Goal: Task Accomplishment & Management: Use online tool/utility

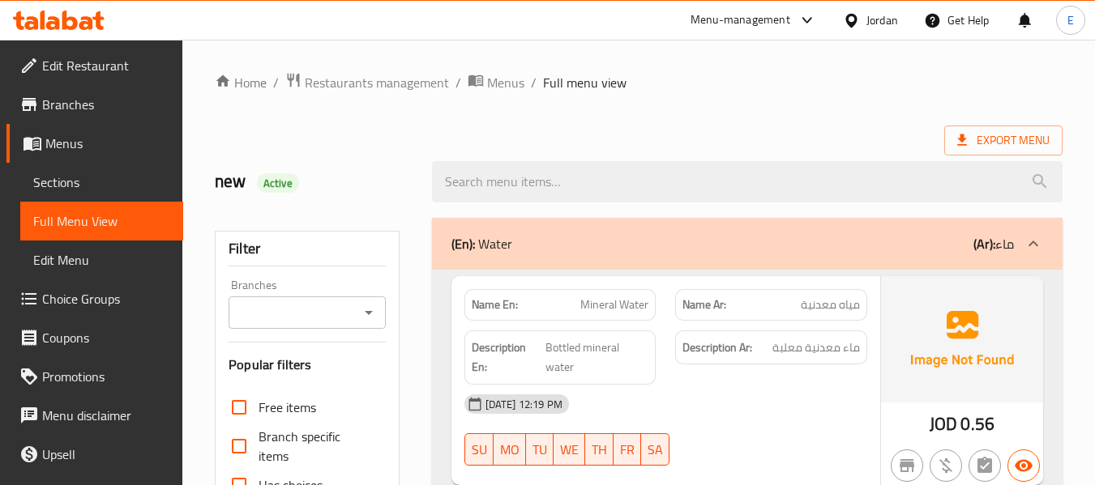
scroll to position [7597, 0]
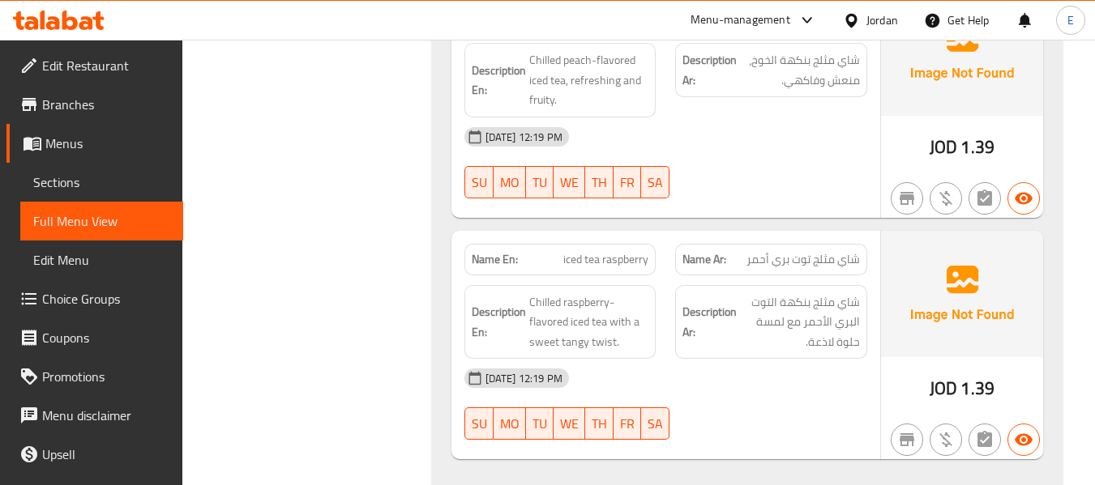
click at [884, 23] on div "Jordan" at bounding box center [882, 20] width 32 height 18
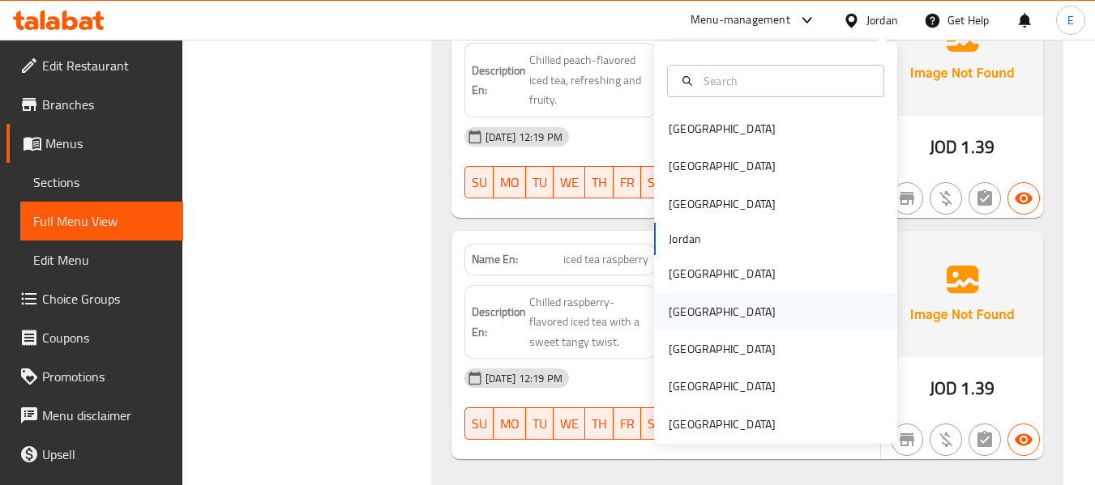
click at [688, 313] on div "[GEOGRAPHIC_DATA]" at bounding box center [722, 311] width 133 height 37
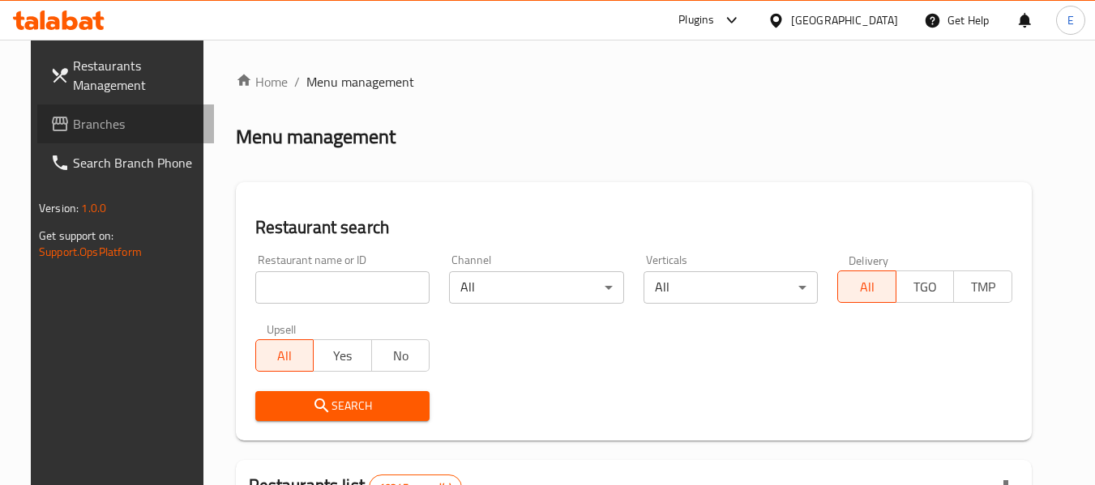
click at [73, 127] on span "Branches" at bounding box center [137, 123] width 128 height 19
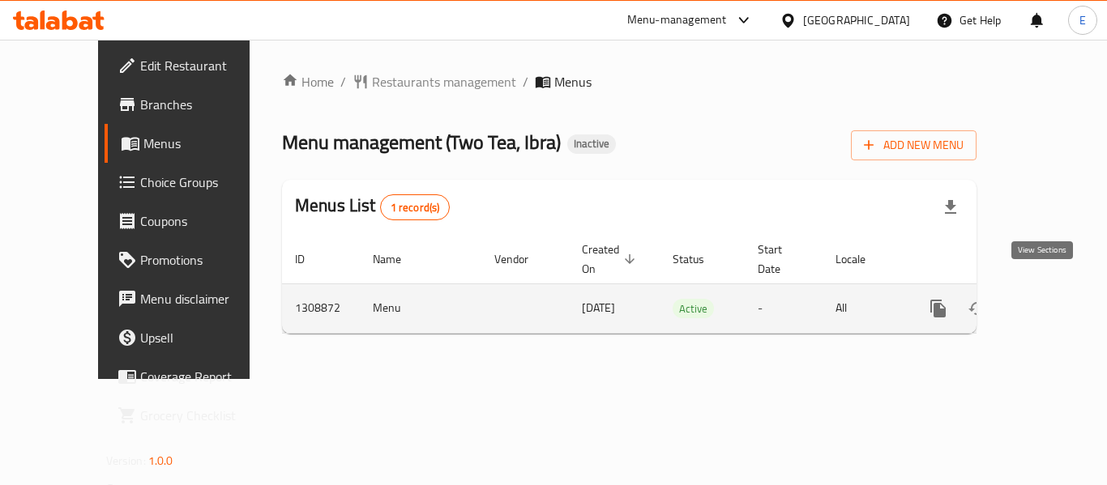
click at [1054, 297] on link "enhanced table" at bounding box center [1055, 308] width 39 height 39
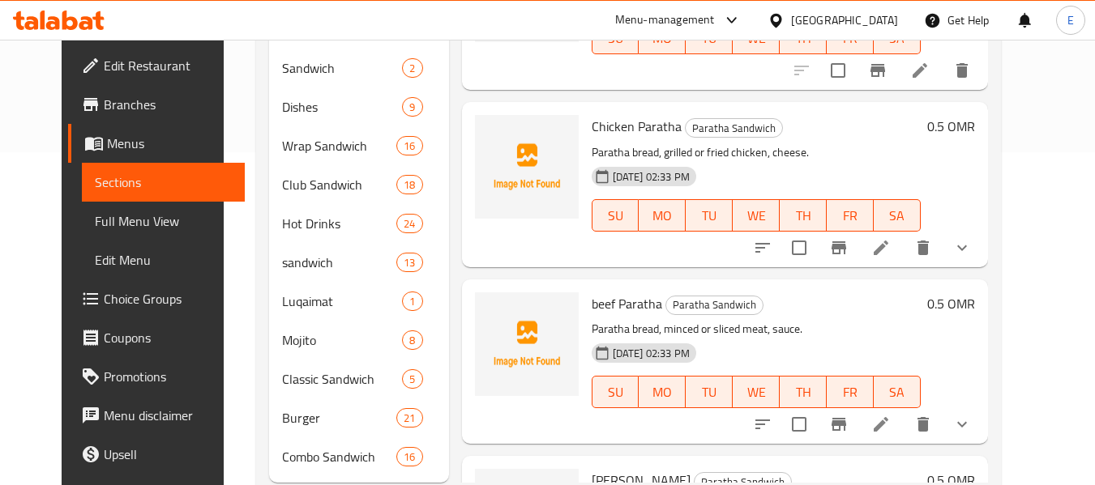
scroll to position [376, 0]
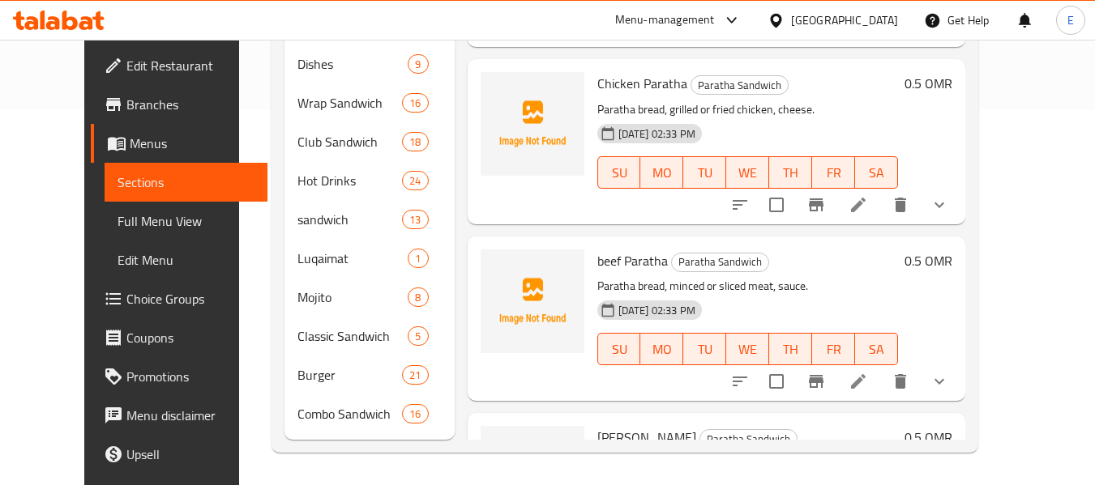
click at [105, 237] on link "Full Menu View" at bounding box center [186, 221] width 163 height 39
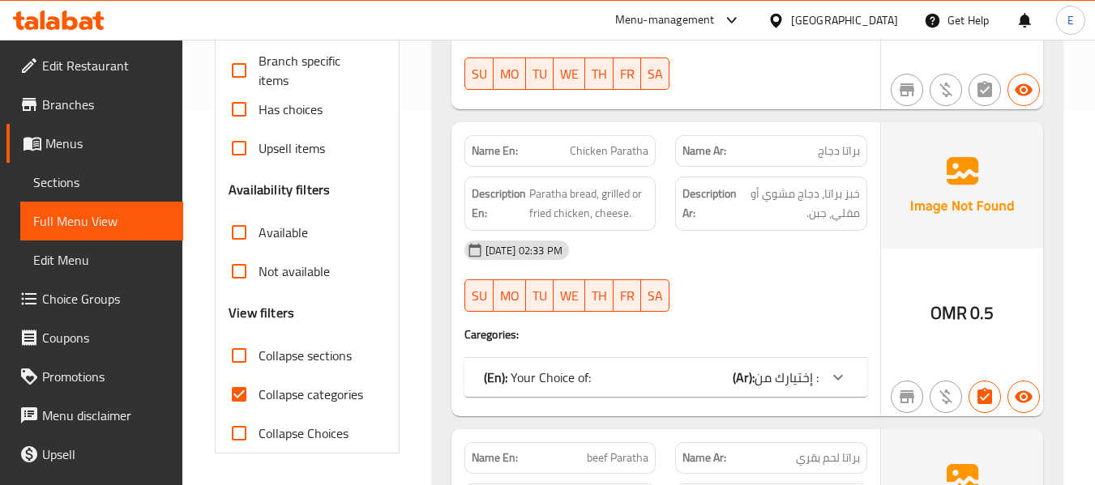
click at [305, 398] on span "Collapse categories" at bounding box center [310, 394] width 105 height 19
click at [258, 398] on input "Collapse categories" at bounding box center [239, 394] width 39 height 39
checkbox input "false"
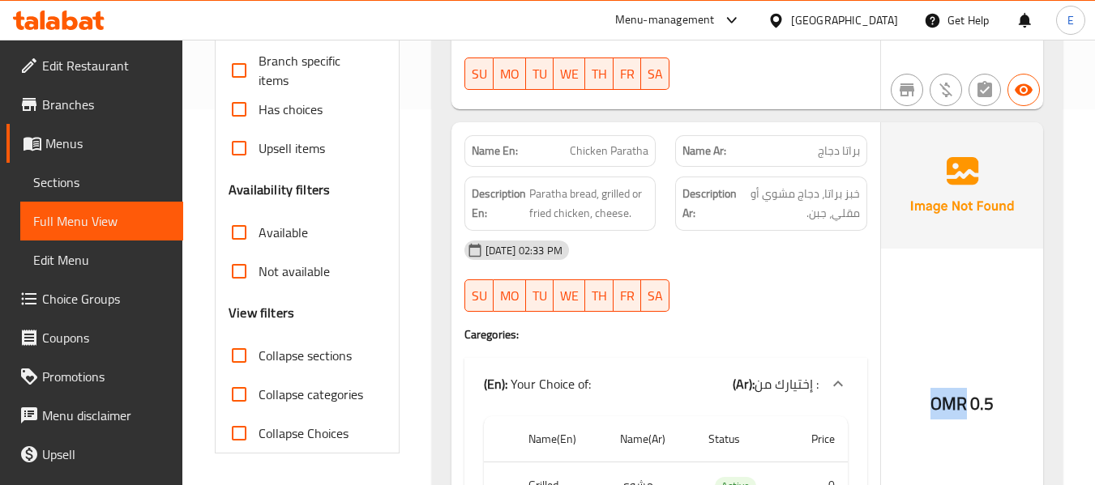
drag, startPoint x: 945, startPoint y: 403, endPoint x: 964, endPoint y: 407, distance: 19.9
click at [964, 407] on div "OMR 0.5" at bounding box center [962, 360] width 162 height 476
copy span "OMR"
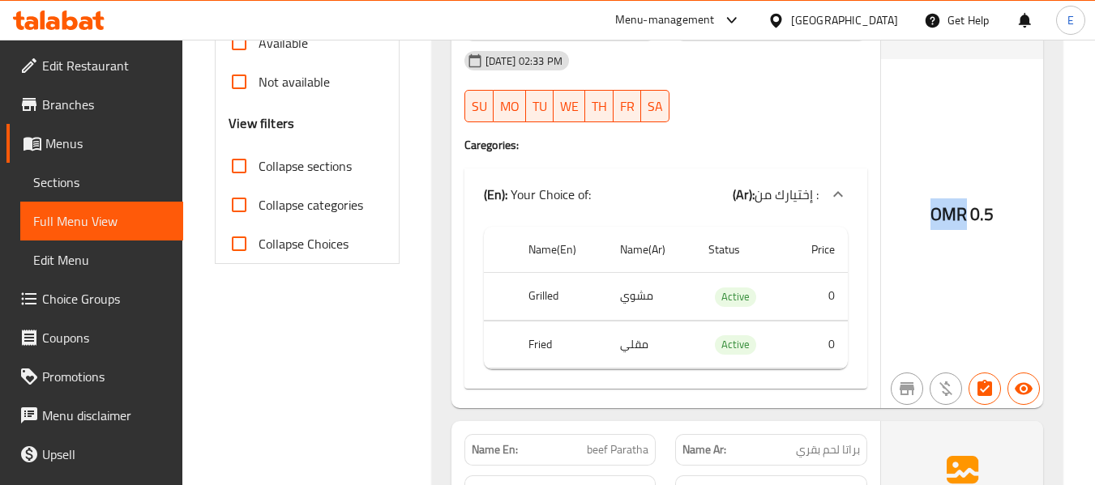
scroll to position [700, 0]
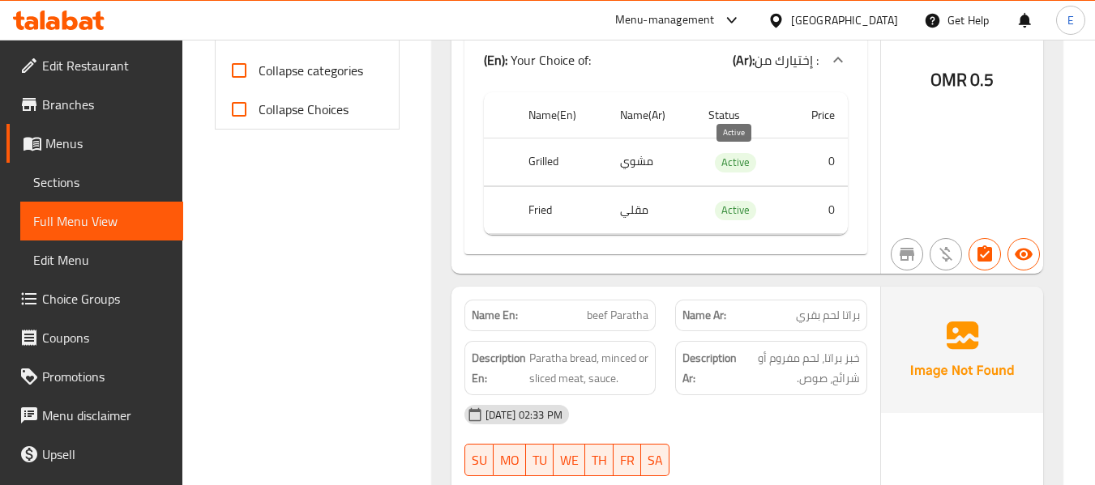
click at [731, 167] on span "Active" at bounding box center [735, 162] width 41 height 19
copy span "Active"
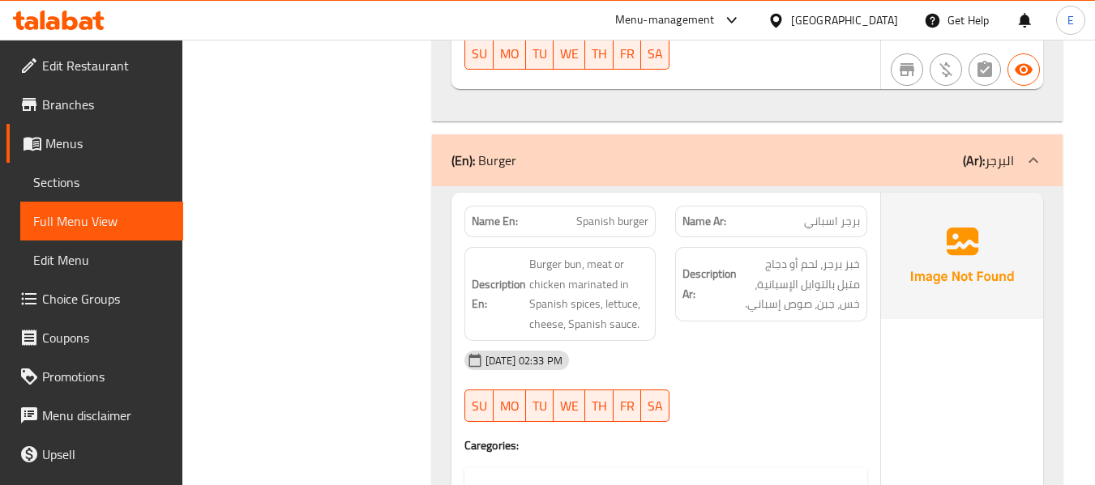
scroll to position [0, 0]
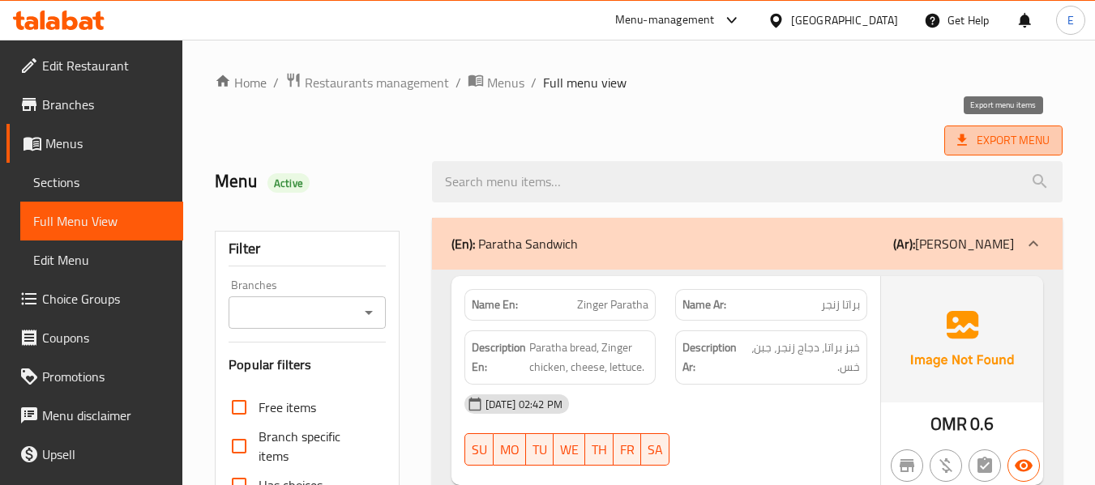
click at [1027, 135] on span "Export Menu" at bounding box center [1003, 140] width 92 height 20
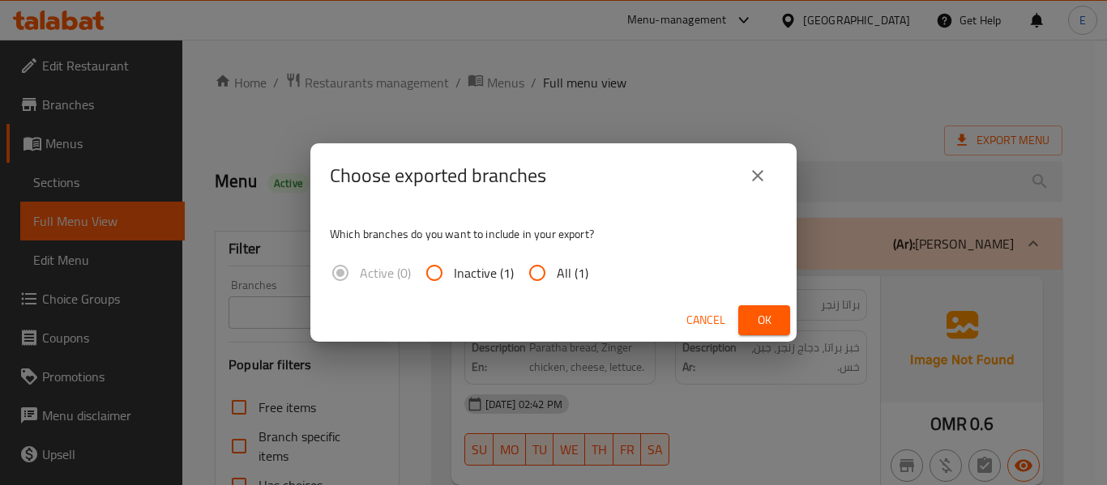
click at [545, 271] on input "All (1)" at bounding box center [537, 273] width 39 height 39
radio input "true"
click at [773, 310] on span "Ok" at bounding box center [764, 320] width 26 height 20
